Goal: Obtain resource: Obtain resource

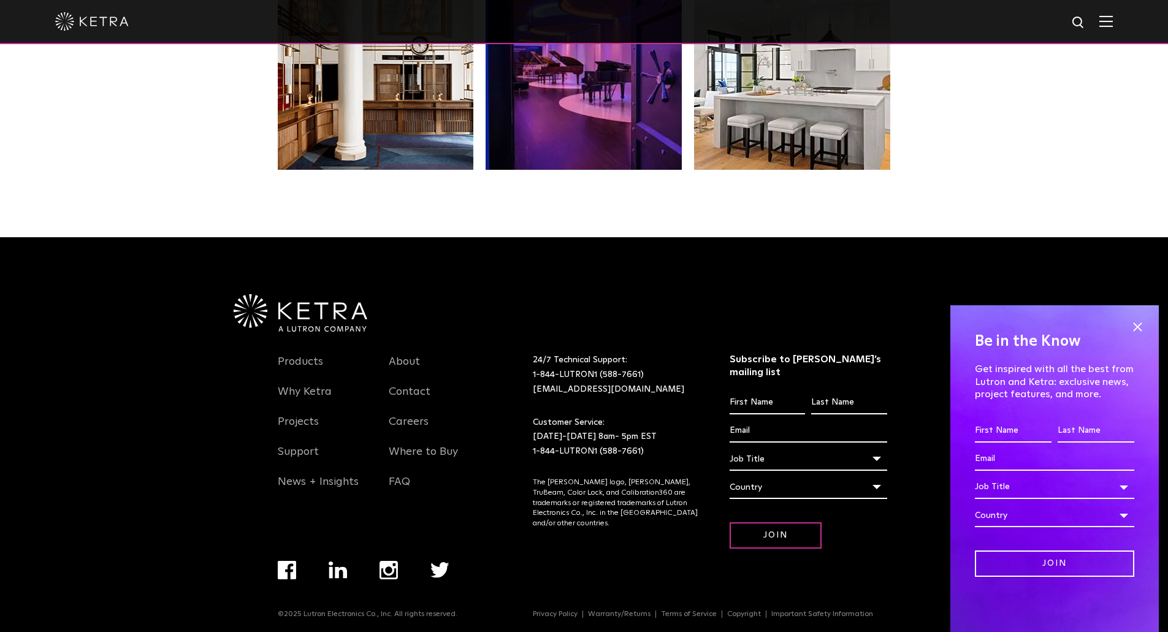
scroll to position [2579, 0]
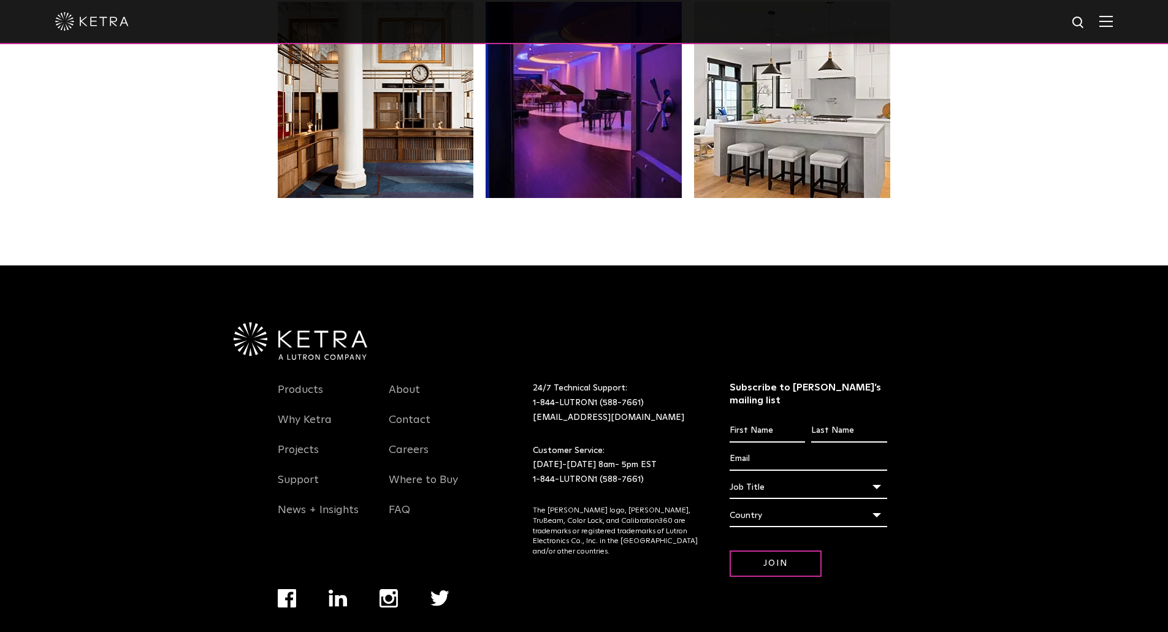
scroll to position [2579, 0]
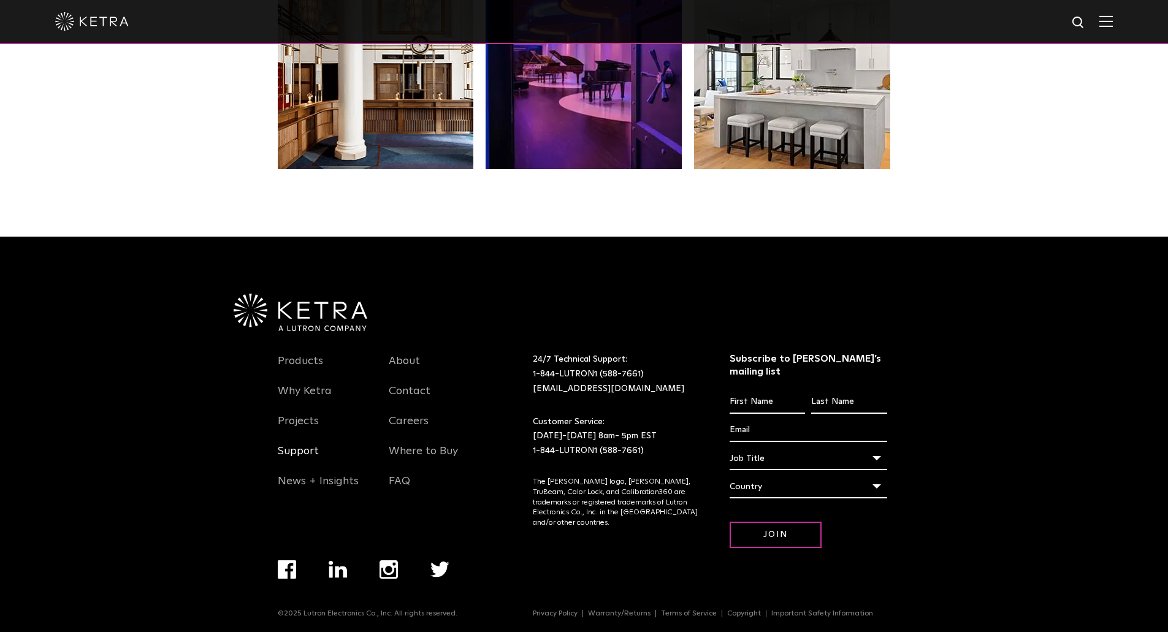
click at [299, 452] on link "Support" at bounding box center [298, 459] width 41 height 28
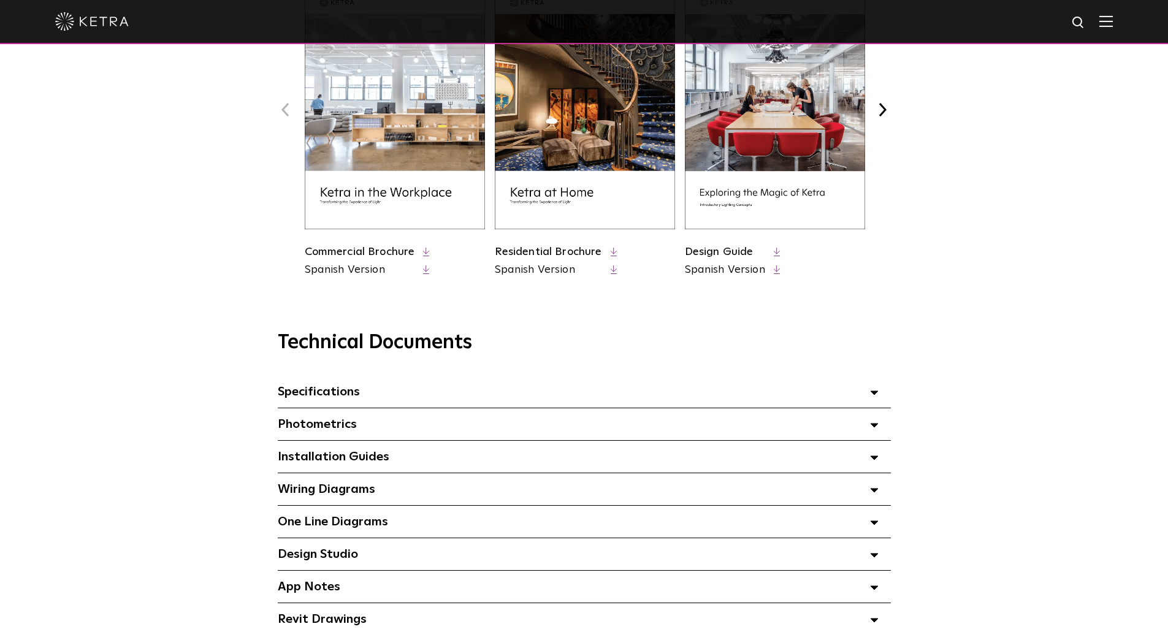
scroll to position [613, 0]
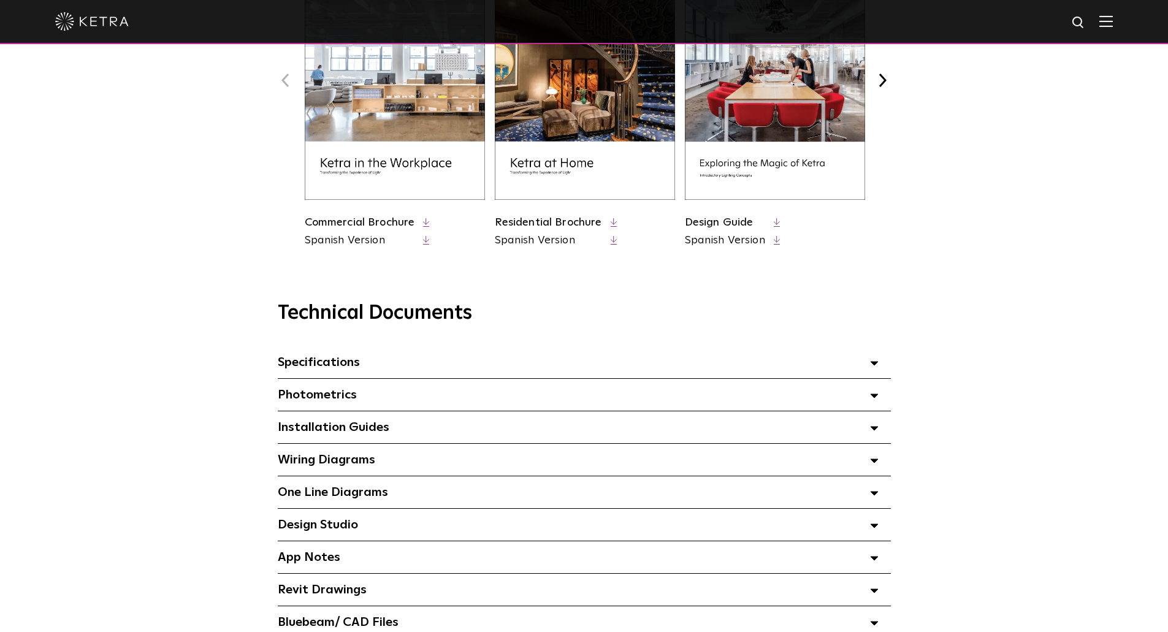
click at [389, 365] on div "Specifications Select checkboxes to use the bulk download option below" at bounding box center [584, 362] width 613 height 32
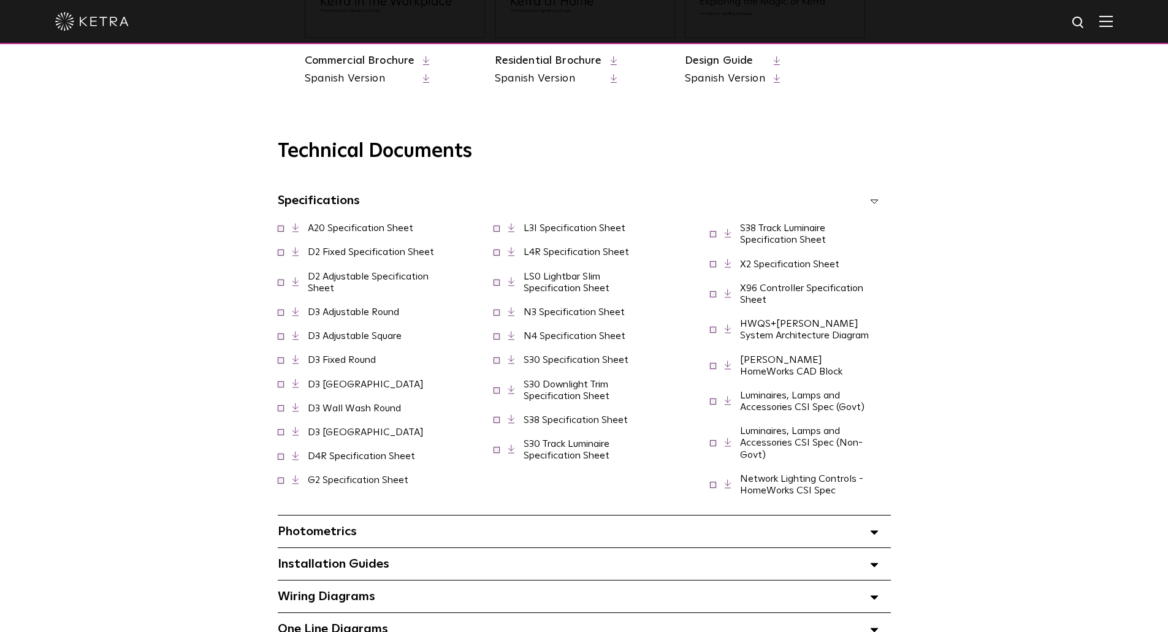
scroll to position [797, 0]
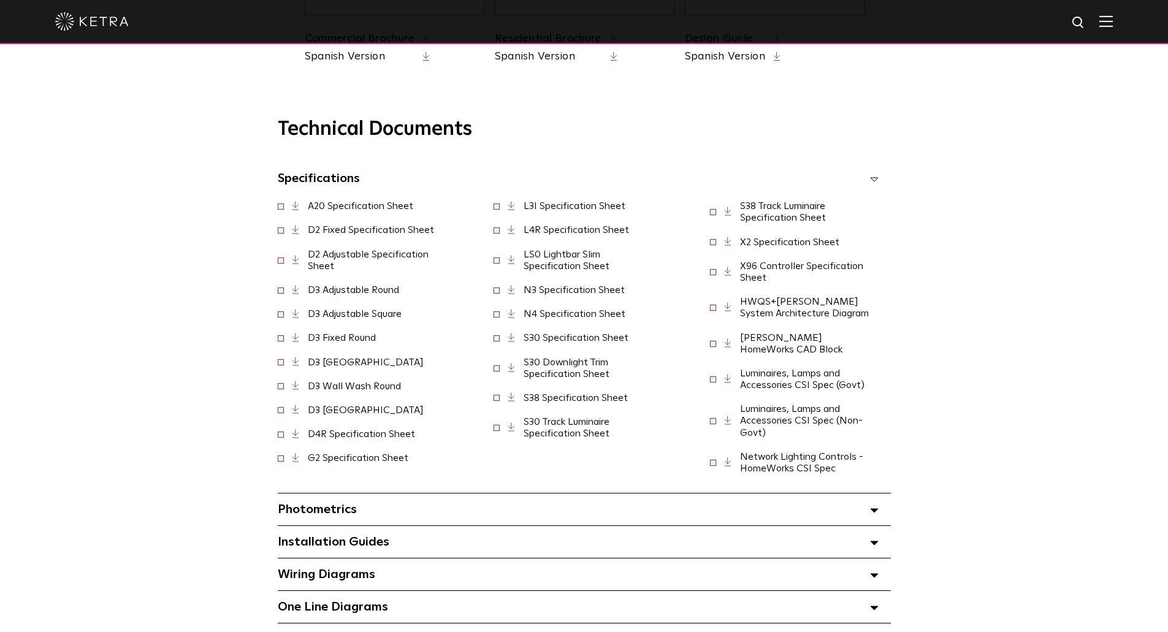
click at [308, 234] on link at bounding box center [301, 229] width 18 height 9
drag, startPoint x: 856, startPoint y: 464, endPoint x: 424, endPoint y: 158, distance: 529.9
click at [454, 171] on div "Specifications Select checkboxes to use the bulk download option below A20 Spec…" at bounding box center [584, 327] width 613 height 331
drag, startPoint x: 251, startPoint y: 164, endPoint x: 347, endPoint y: 211, distance: 106.7
click at [348, 219] on div "Technical Documents Specifications Select checkboxes to use the bulk download o…" at bounding box center [584, 452] width 840 height 668
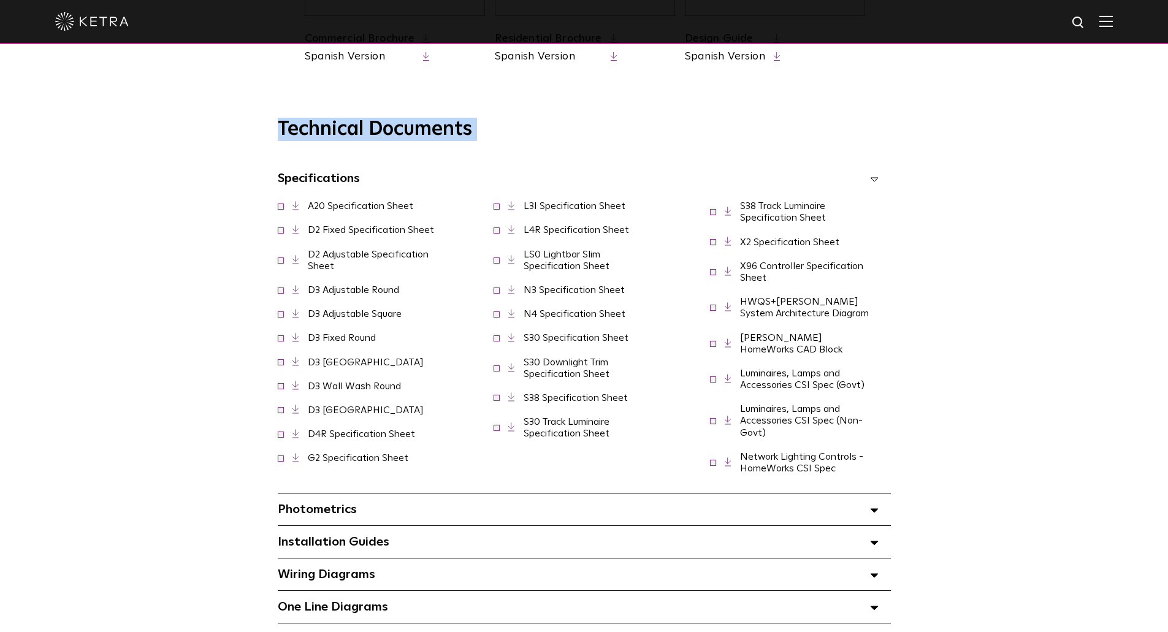
click at [296, 182] on span "Specifications Select checkboxes to use the bulk download option below" at bounding box center [319, 178] width 82 height 12
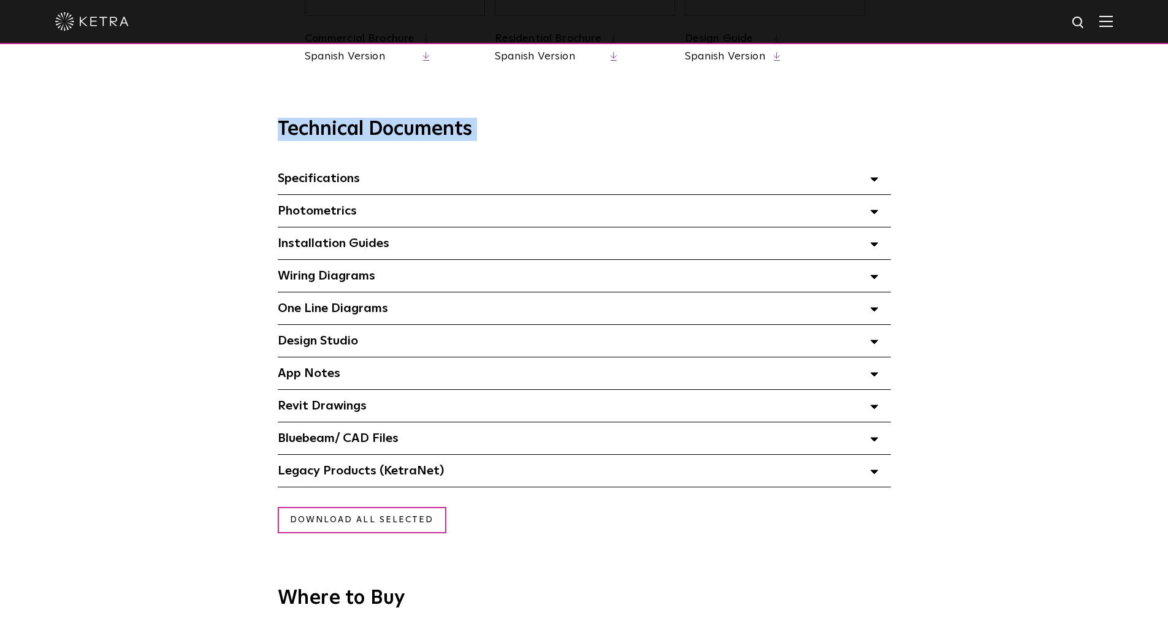
click at [296, 182] on span "Specifications Select checkboxes to use the bulk download option below" at bounding box center [319, 178] width 82 height 12
